Goal: Task Accomplishment & Management: Use online tool/utility

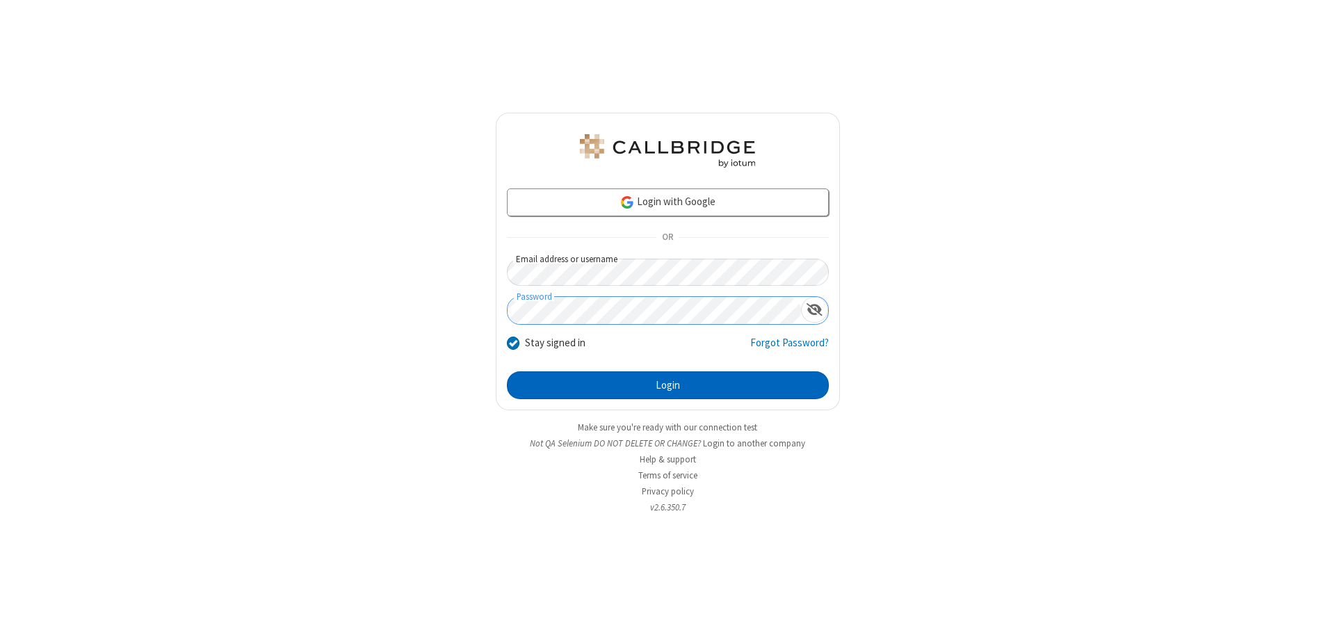
click at [668, 385] on button "Login" at bounding box center [668, 385] width 322 height 28
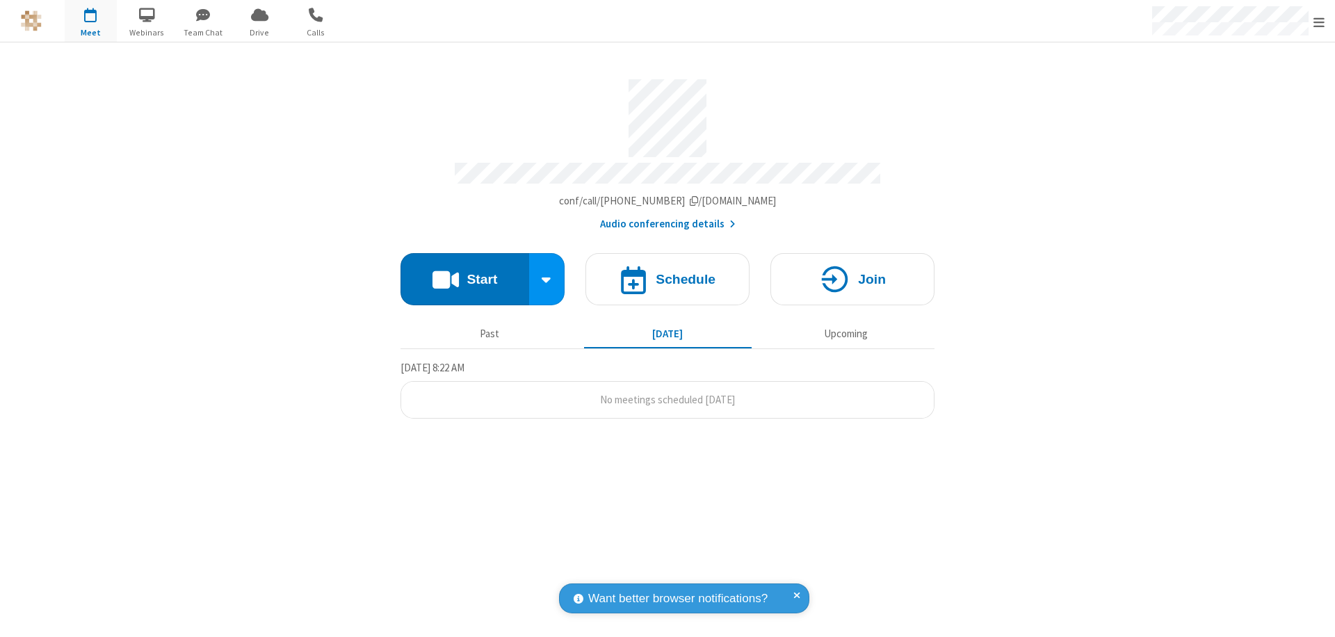
click at [464, 273] on button "Start" at bounding box center [465, 279] width 129 height 52
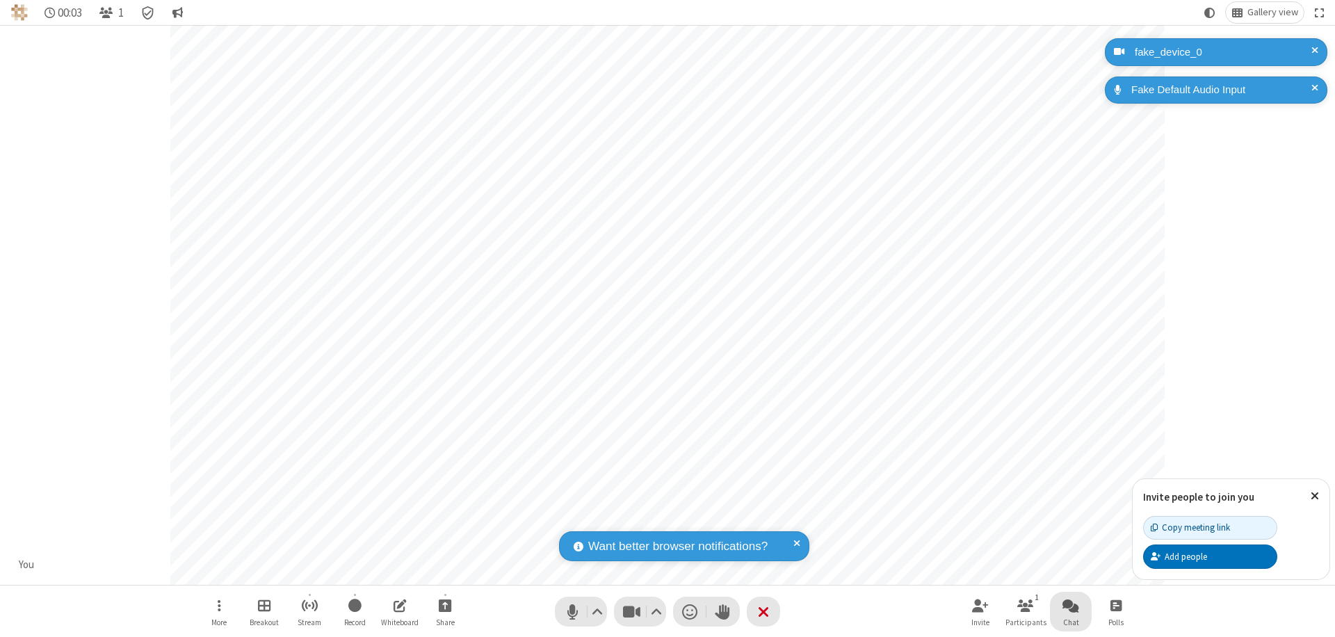
click at [1071, 605] on span "Open chat" at bounding box center [1070, 605] width 17 height 17
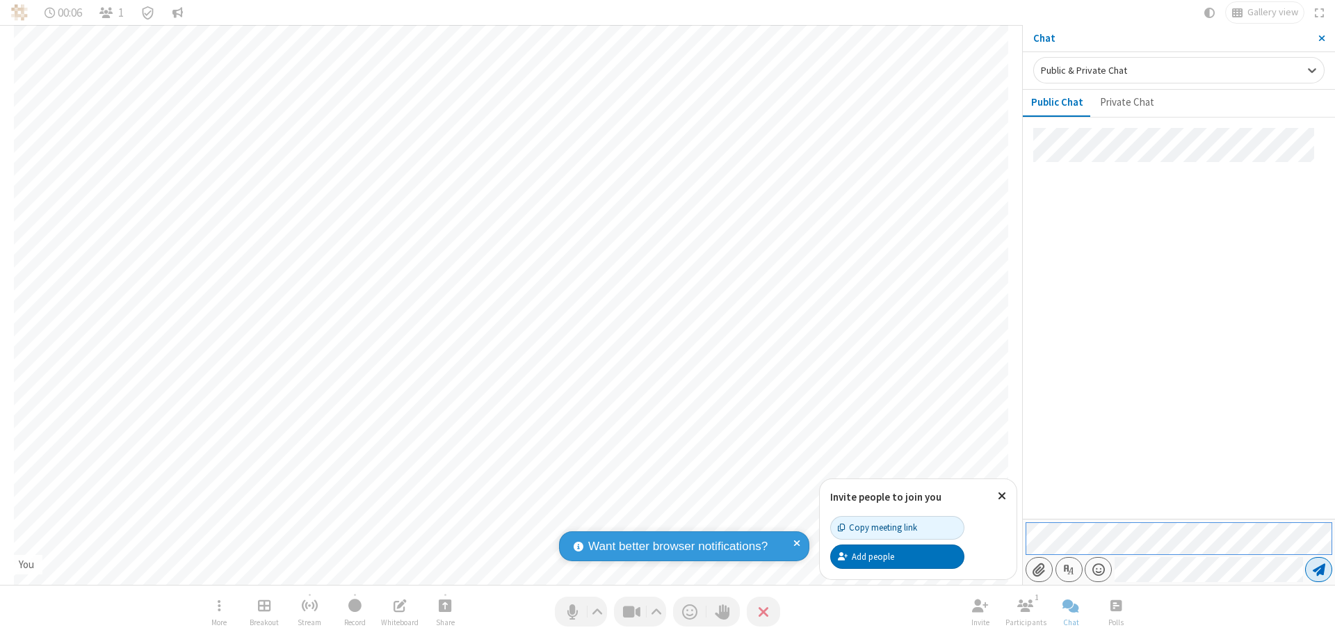
click at [1318, 569] on span "Send message" at bounding box center [1319, 570] width 13 height 14
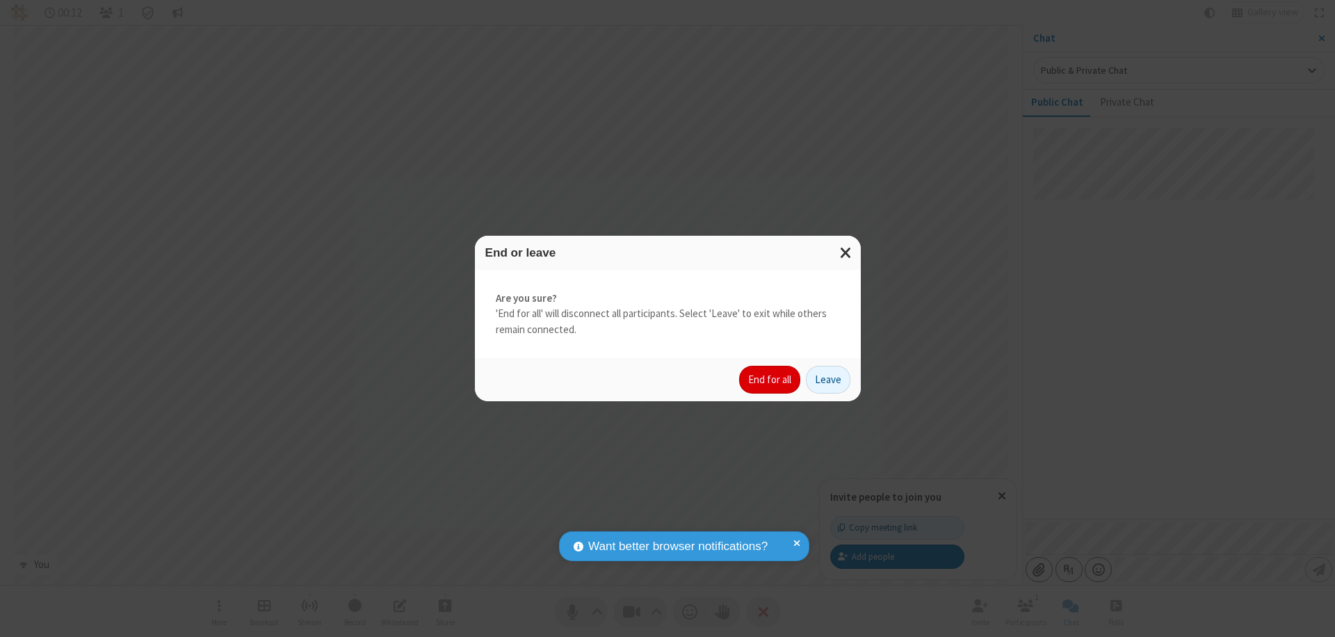
click at [770, 380] on button "End for all" at bounding box center [769, 380] width 61 height 28
